Goal: Information Seeking & Learning: Check status

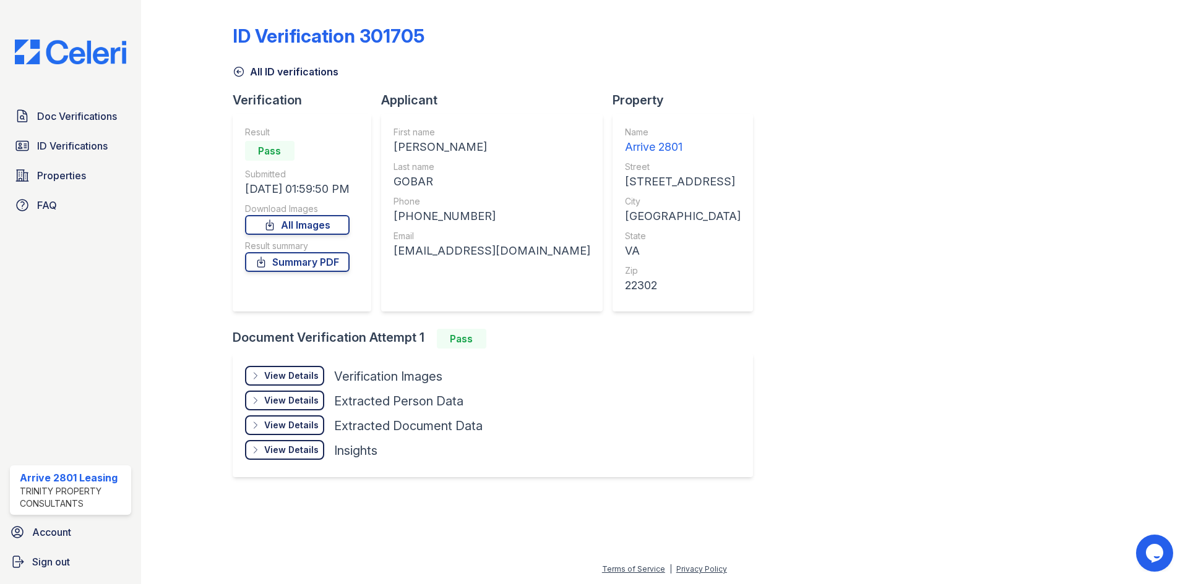
click at [96, 161] on div "Doc Verifications ID Verifications Properties FAQ" at bounding box center [70, 161] width 131 height 114
click at [96, 152] on span "ID Verifications" at bounding box center [72, 146] width 71 height 15
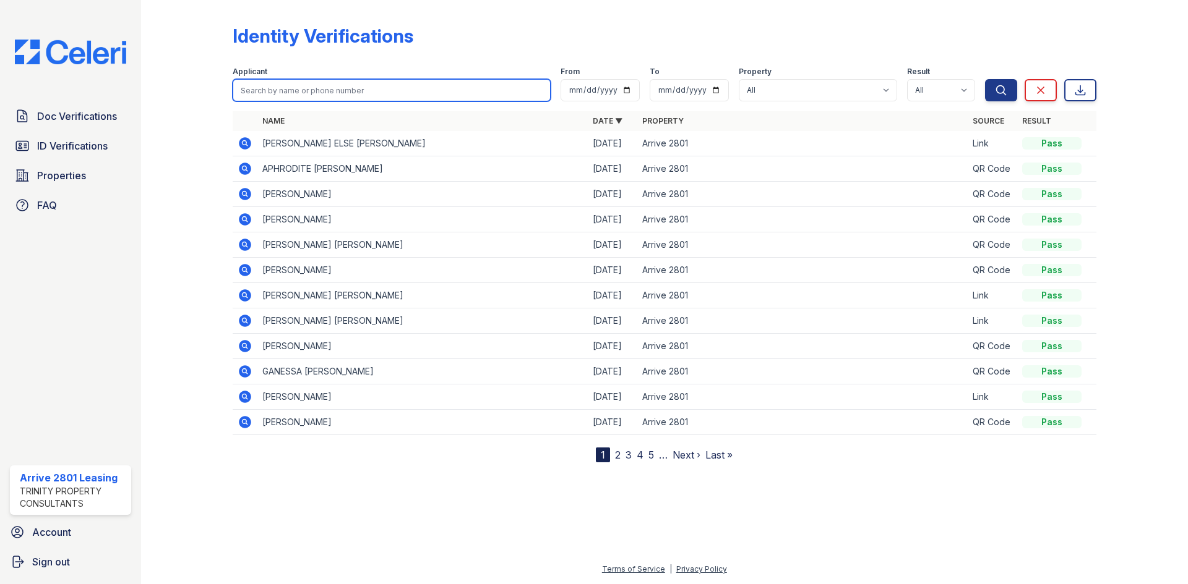
click at [351, 85] on input "search" at bounding box center [392, 90] width 318 height 22
type input "[PERSON_NAME]"
click at [985, 79] on button "Search" at bounding box center [1001, 90] width 32 height 22
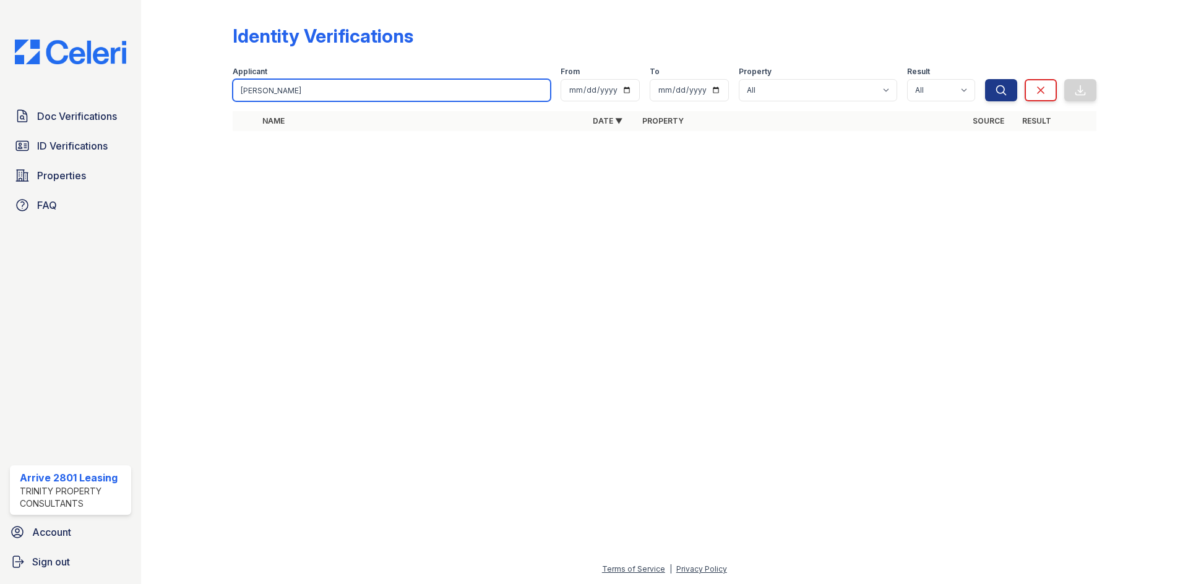
click at [351, 85] on input "[PERSON_NAME]" at bounding box center [392, 90] width 318 height 22
type input "[PERSON_NAME]"
click at [985, 79] on button "Search" at bounding box center [1001, 90] width 32 height 22
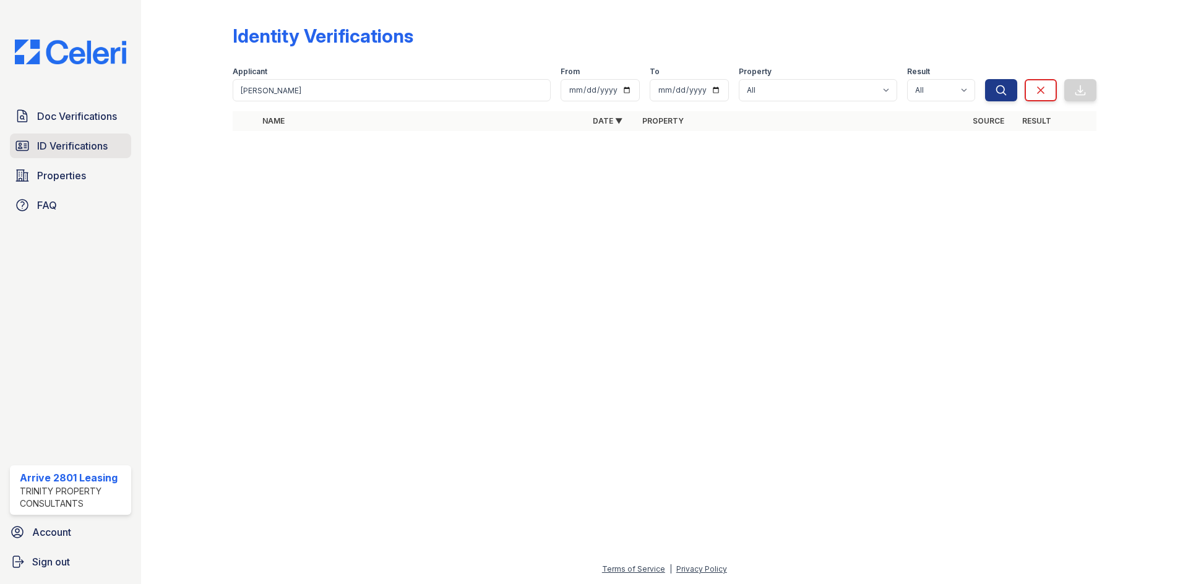
click at [98, 149] on span "ID Verifications" at bounding box center [72, 146] width 71 height 15
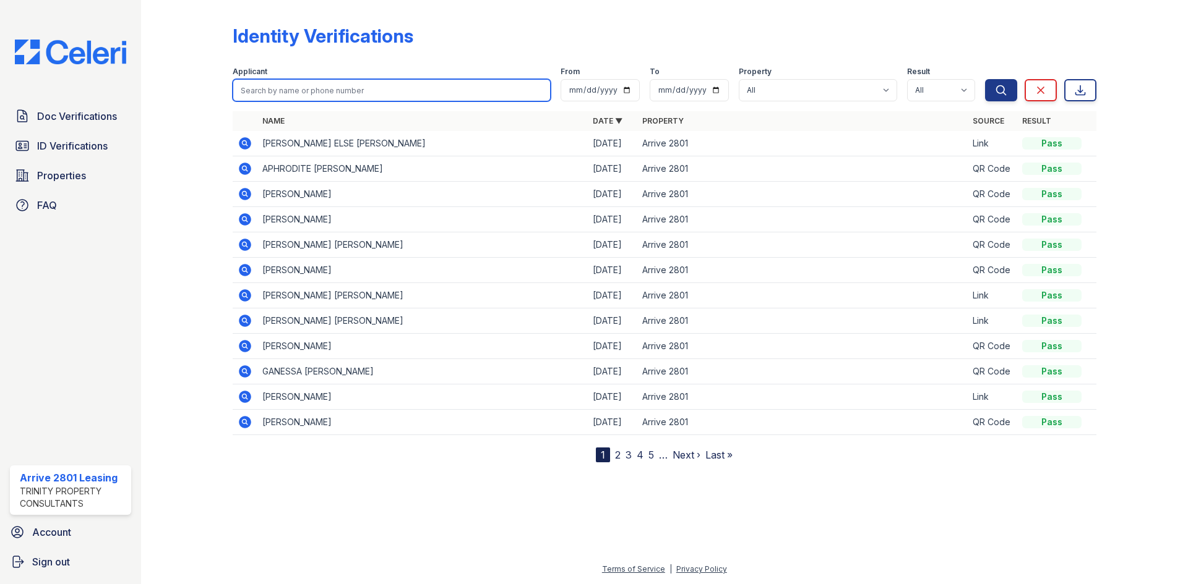
click at [382, 96] on input "search" at bounding box center [392, 90] width 318 height 22
type input "[PERSON_NAME]"
click at [985, 79] on button "Search" at bounding box center [1001, 90] width 32 height 22
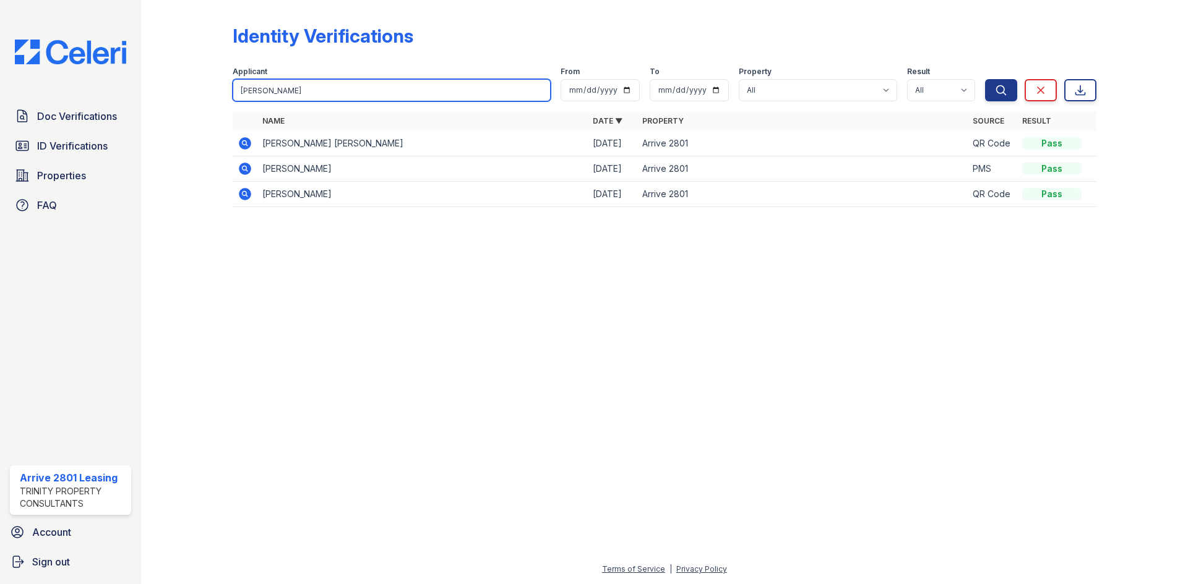
drag, startPoint x: 331, startPoint y: 92, endPoint x: 223, endPoint y: 100, distance: 108.0
click at [223, 100] on div "Identity Verifications Filter Applicant [PERSON_NAME] From To Property All Arri…" at bounding box center [664, 119] width 1007 height 239
type input "[PERSON_NAME]"
click at [985, 79] on button "Search" at bounding box center [1001, 90] width 32 height 22
